Goal: Transaction & Acquisition: Purchase product/service

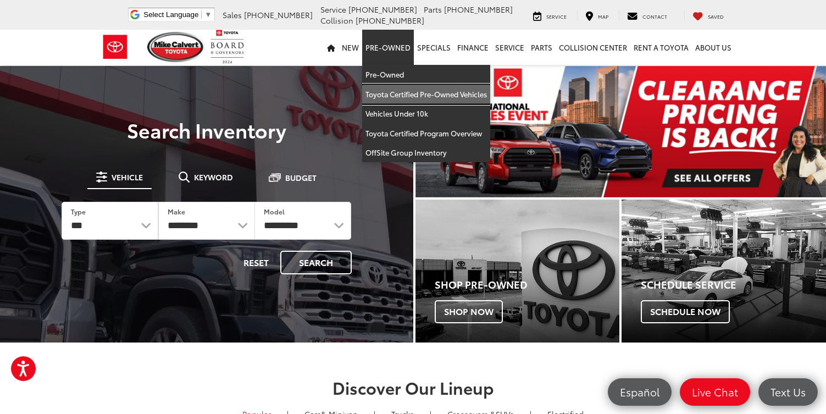
click at [407, 97] on link "Toyota Certified Pre-Owned Vehicles" at bounding box center [426, 95] width 128 height 20
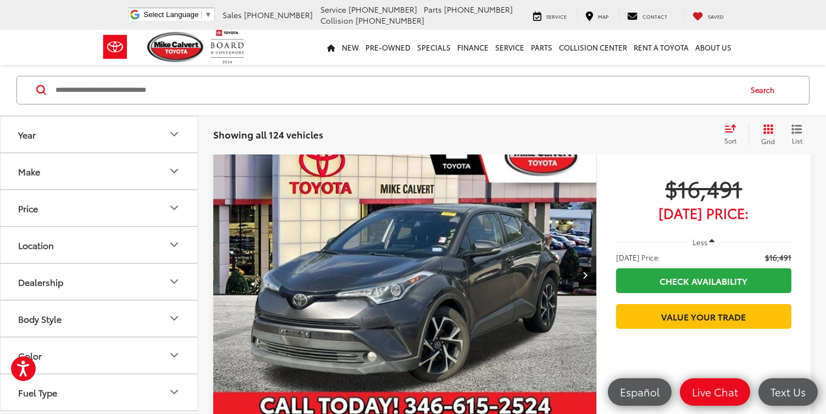
scroll to position [70, 0]
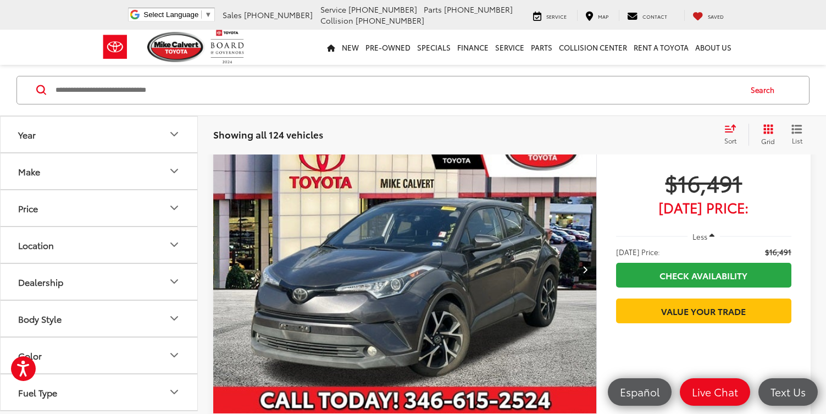
click at [58, 170] on button "Make" at bounding box center [100, 171] width 198 height 36
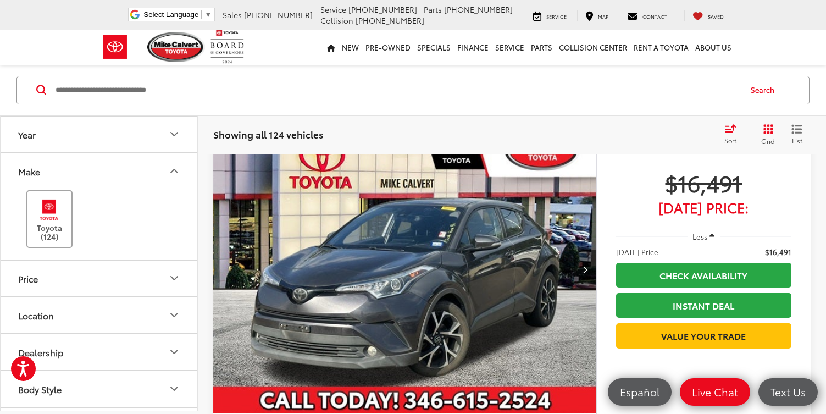
click at [45, 209] on img at bounding box center [49, 210] width 30 height 26
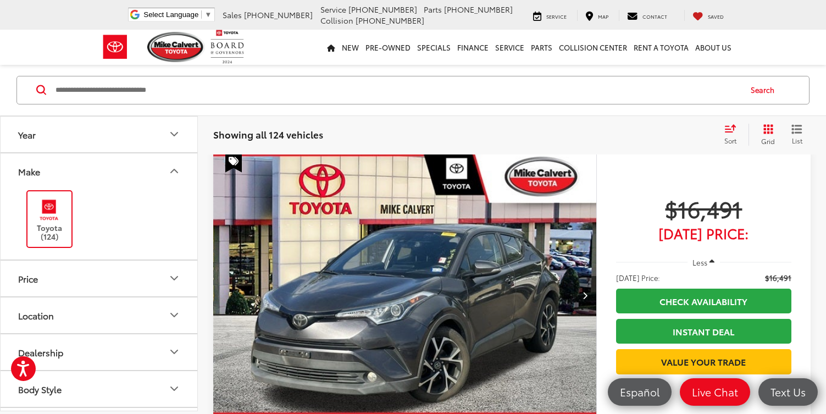
scroll to position [40, 0]
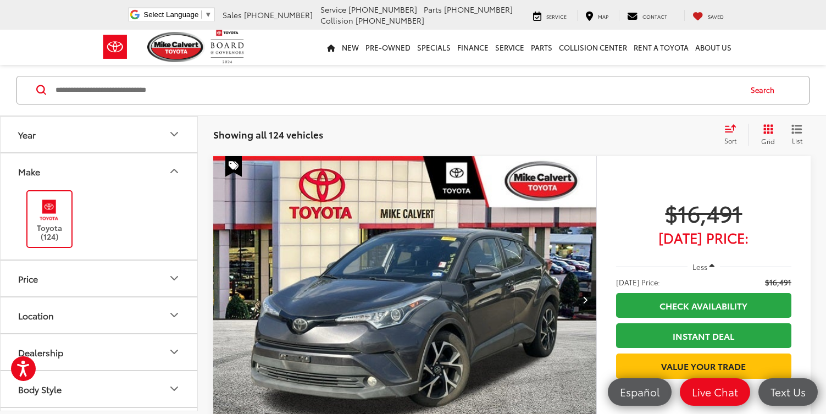
click at [74, 271] on button "Price" at bounding box center [100, 278] width 198 height 36
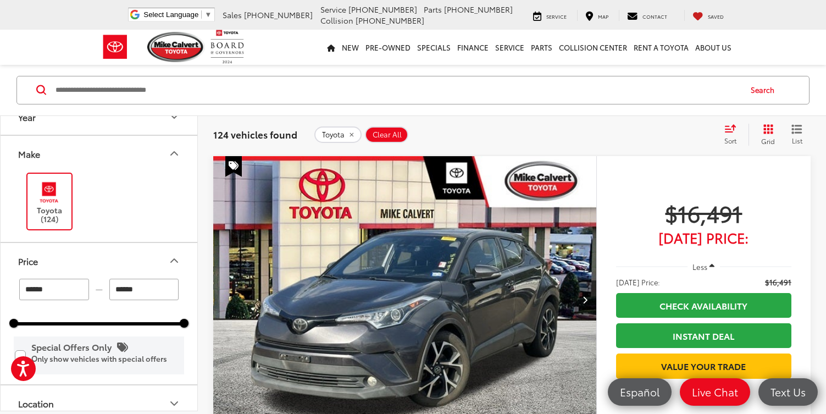
scroll to position [0, 0]
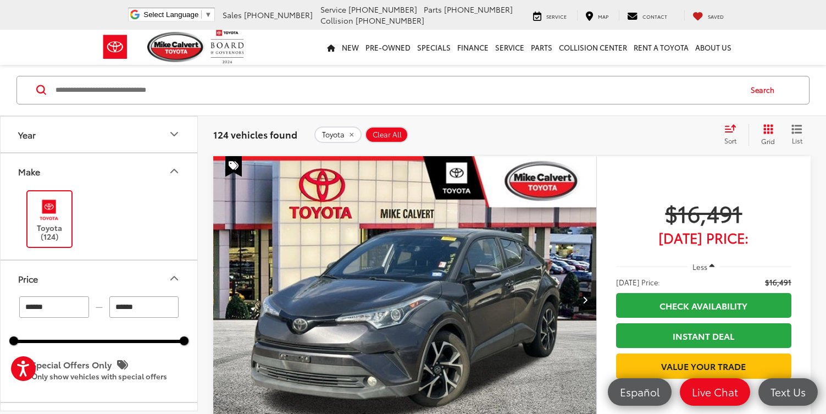
click at [176, 171] on icon "Make" at bounding box center [174, 171] width 7 height 3
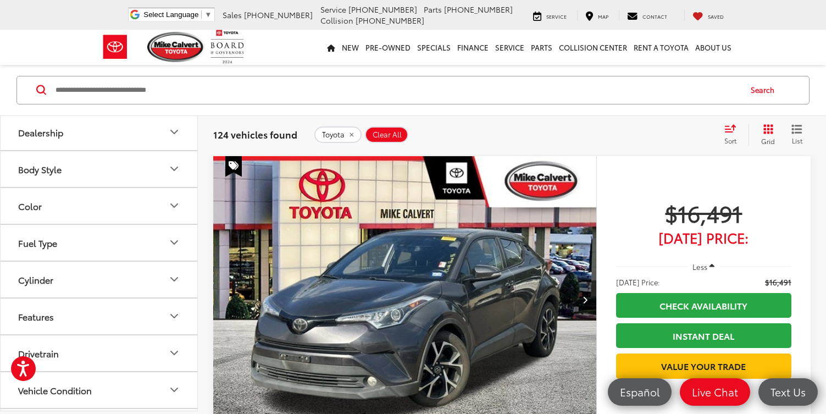
scroll to position [258, 0]
click at [167, 169] on button "Body Style" at bounding box center [100, 166] width 198 height 36
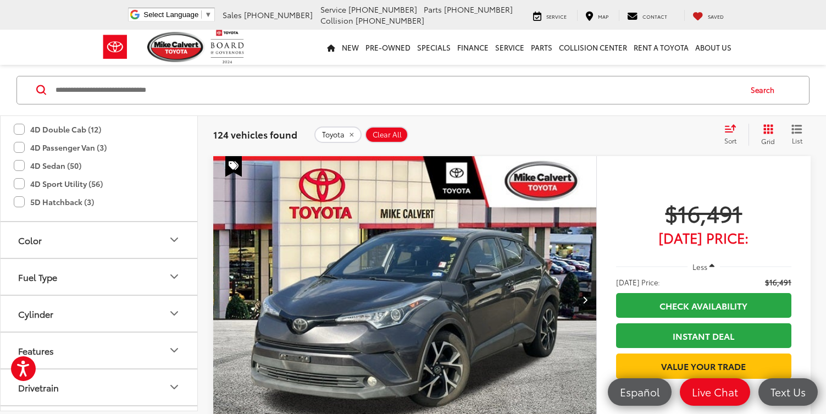
click at [162, 193] on div "4D Sport Utility (56)" at bounding box center [99, 202] width 170 height 18
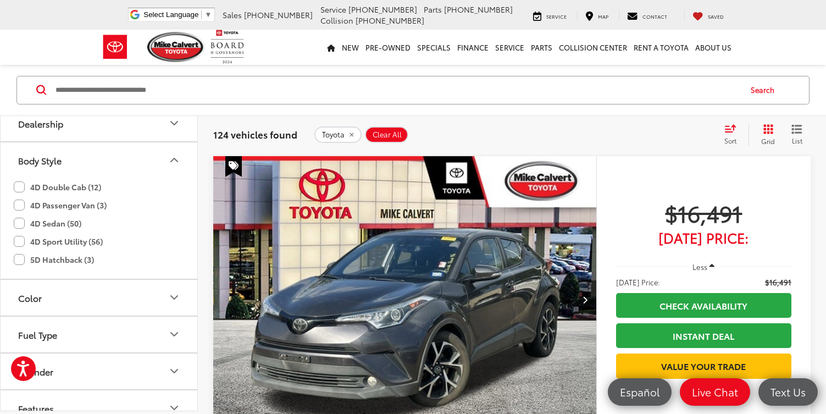
scroll to position [263, 0]
click at [173, 163] on icon "Body Style" at bounding box center [174, 161] width 13 height 13
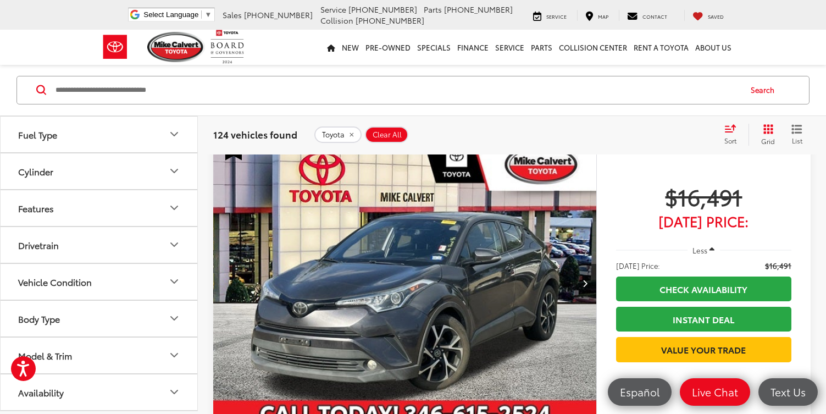
scroll to position [57, 0]
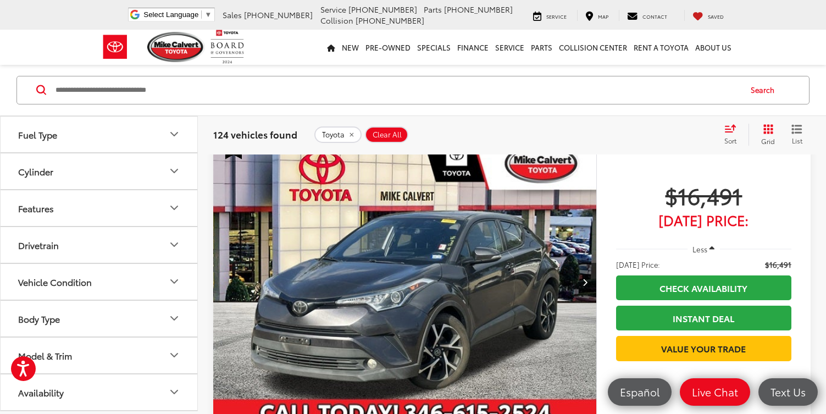
click at [162, 245] on button "Drivetrain" at bounding box center [100, 245] width 198 height 36
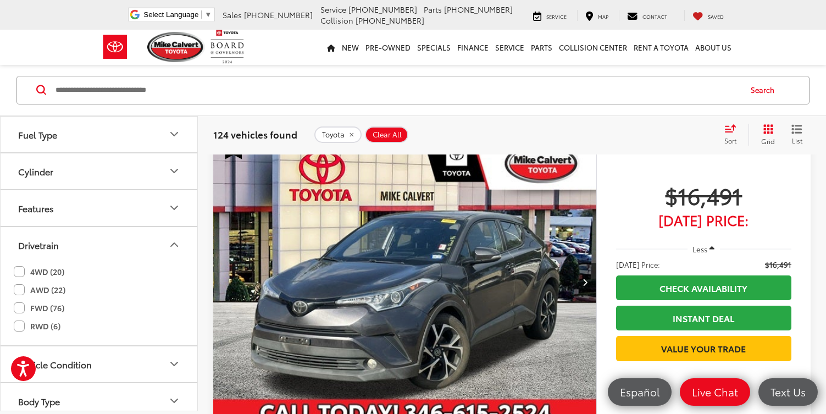
click at [21, 289] on label "AWD (22)" at bounding box center [40, 290] width 52 height 18
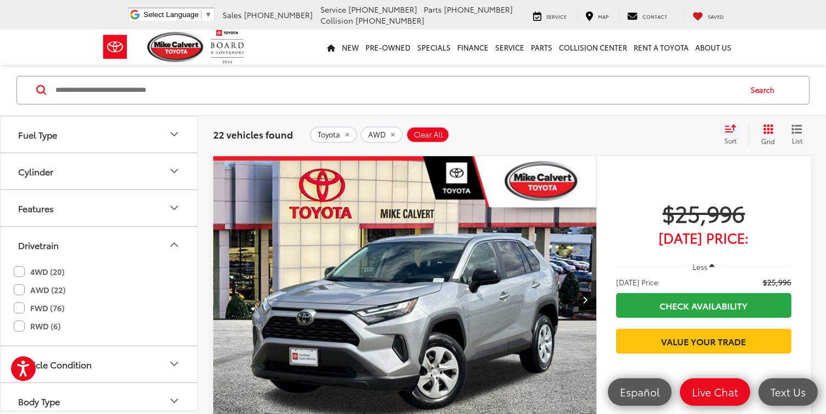
click at [176, 243] on icon "Drivetrain" at bounding box center [174, 244] width 13 height 13
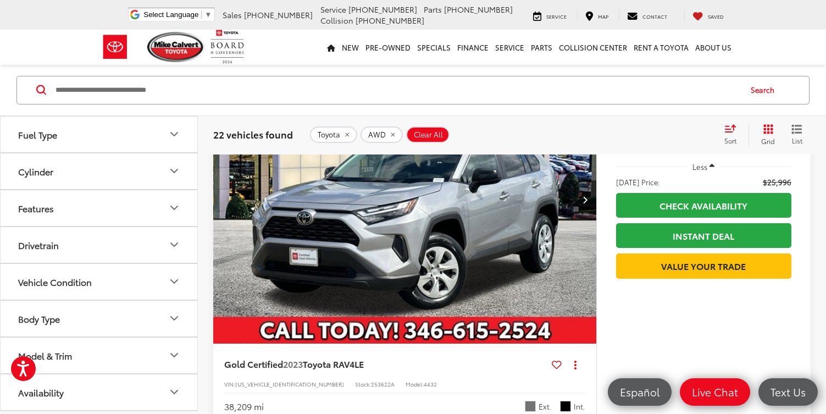
scroll to position [147, 0]
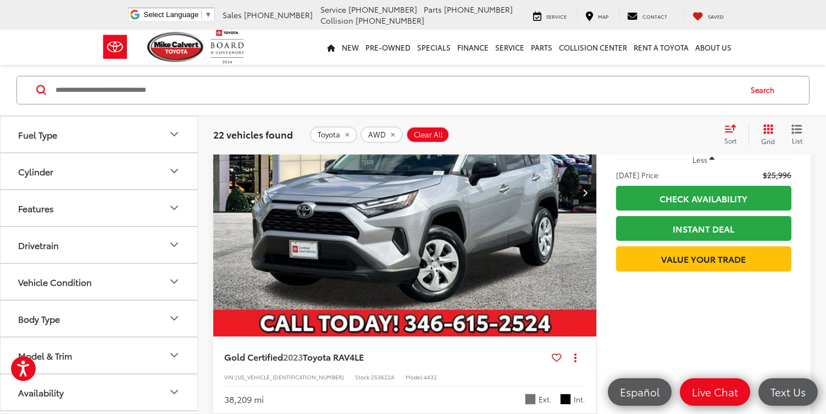
click at [791, 135] on button "List" at bounding box center [796, 135] width 27 height 22
click at [799, 130] on icon "List View" at bounding box center [796, 129] width 11 height 10
click at [795, 130] on icon "List View" at bounding box center [796, 129] width 11 height 10
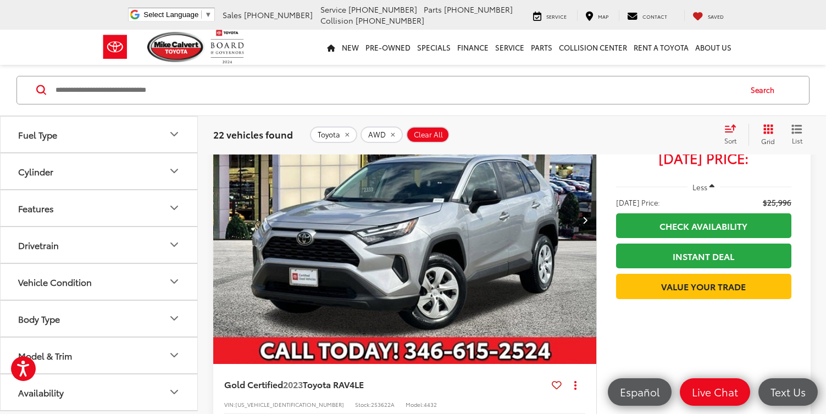
scroll to position [0, 0]
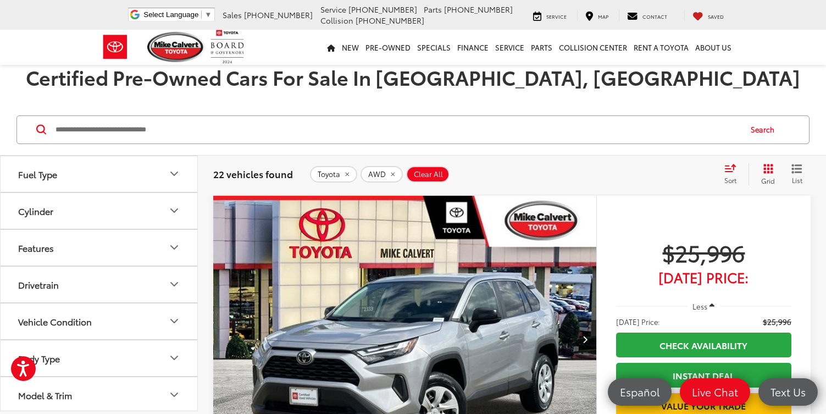
click at [798, 168] on icon "List View" at bounding box center [796, 169] width 9 height 8
click at [137, 356] on button "Model & Trim" at bounding box center [100, 355] width 198 height 36
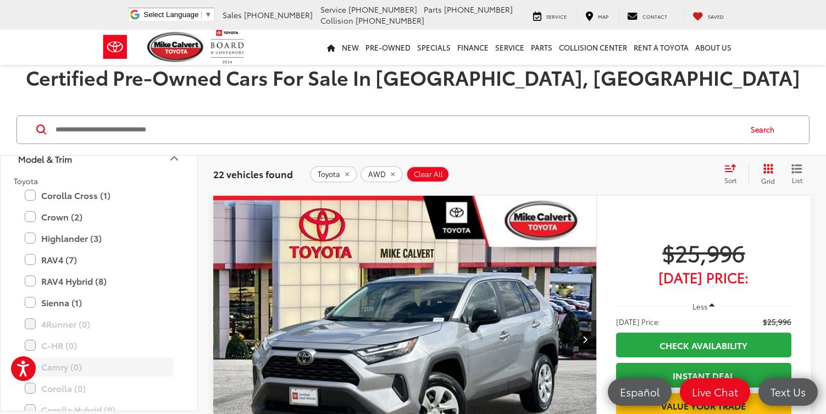
scroll to position [595, 0]
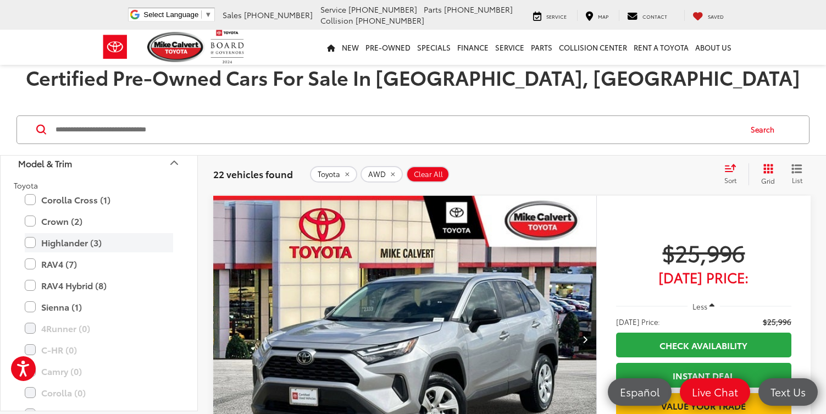
click at [32, 245] on label "Highlander (3)" at bounding box center [99, 242] width 148 height 19
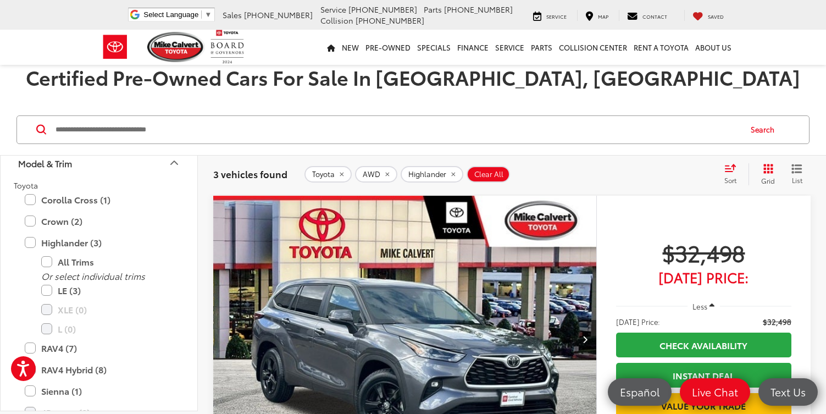
click at [368, 103] on div "Certified Pre-Owned Cars For Sale In Houston, TX" at bounding box center [413, 85] width 826 height 38
click at [173, 165] on icon "Model & Trim" at bounding box center [174, 162] width 13 height 13
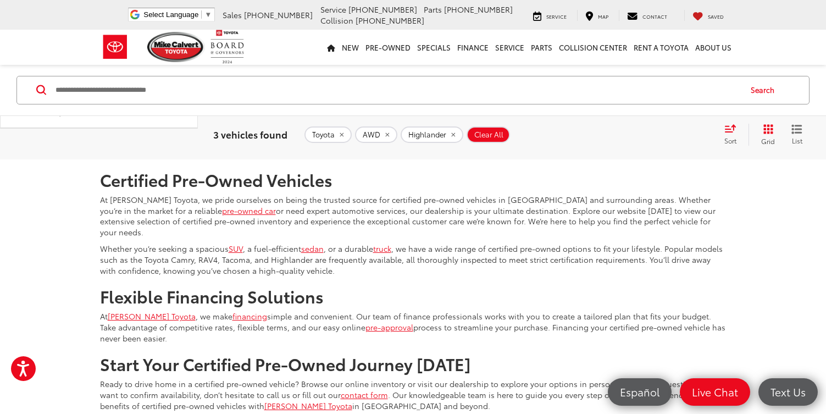
scroll to position [1441, 0]
